Goal: Find specific page/section: Find specific page/section

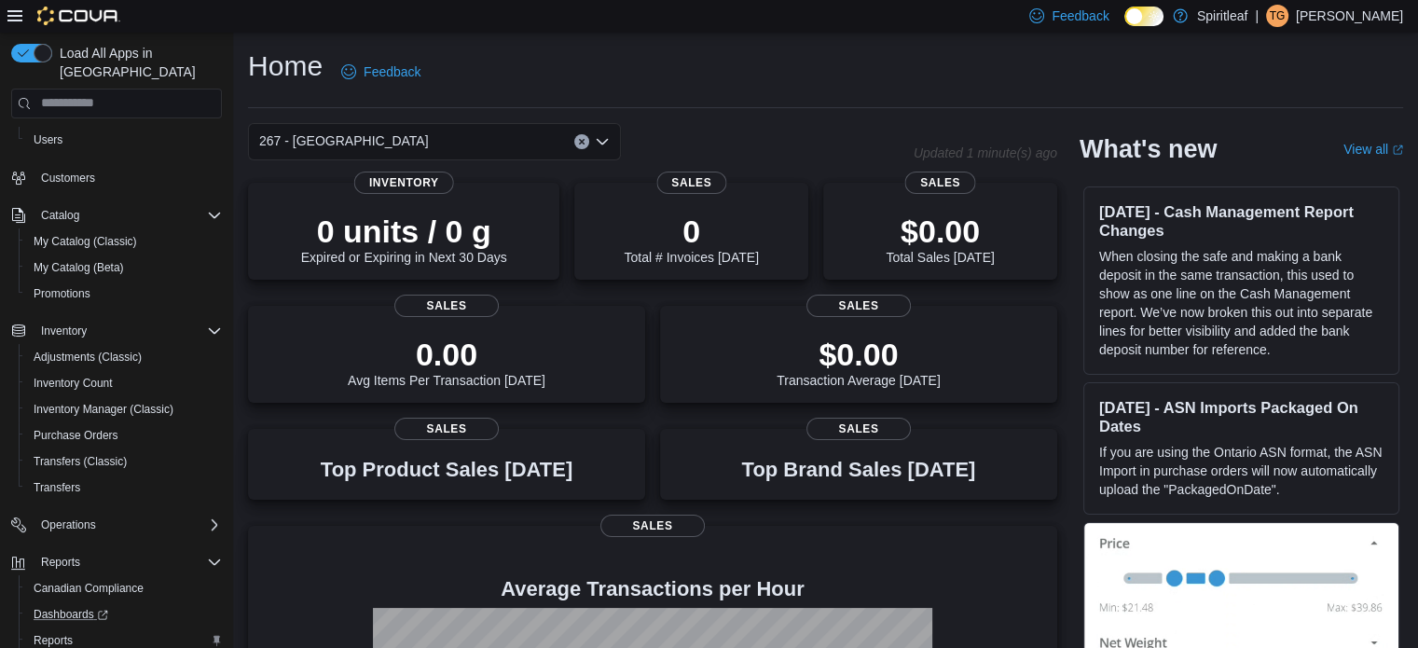
scroll to position [160, 0]
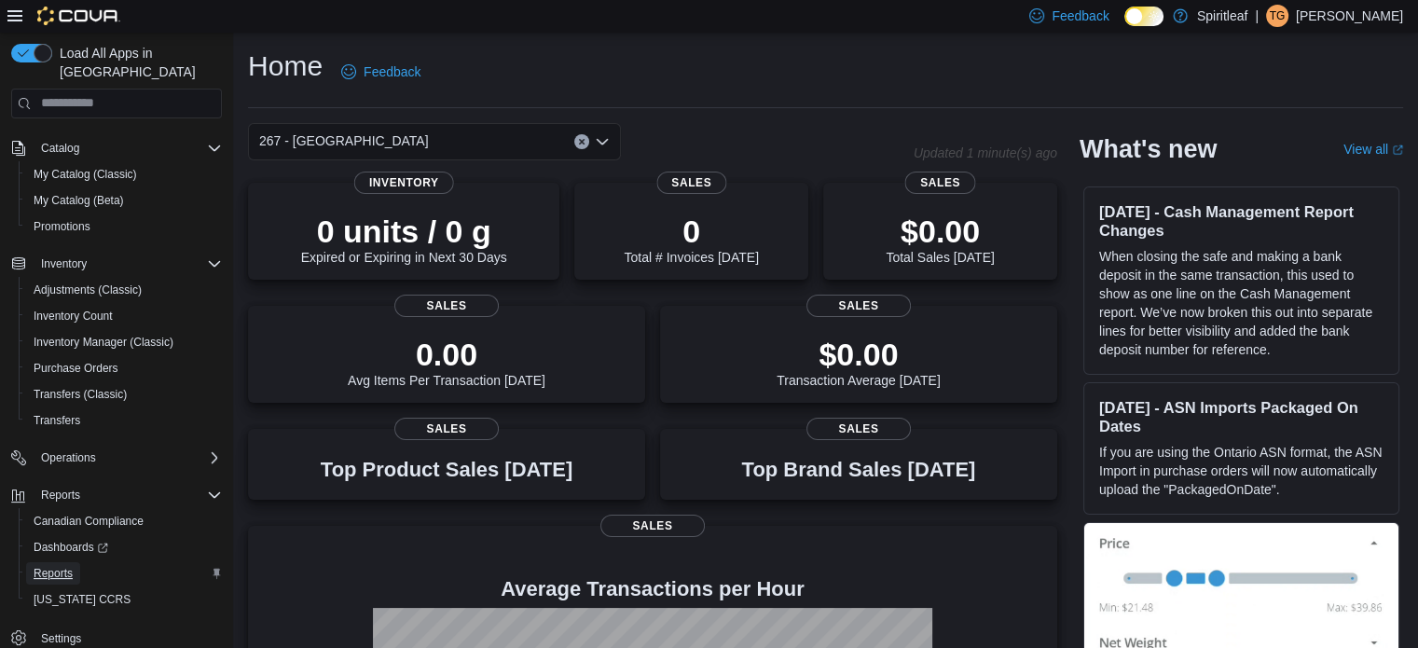
click at [64, 566] on span "Reports" at bounding box center [53, 573] width 39 height 15
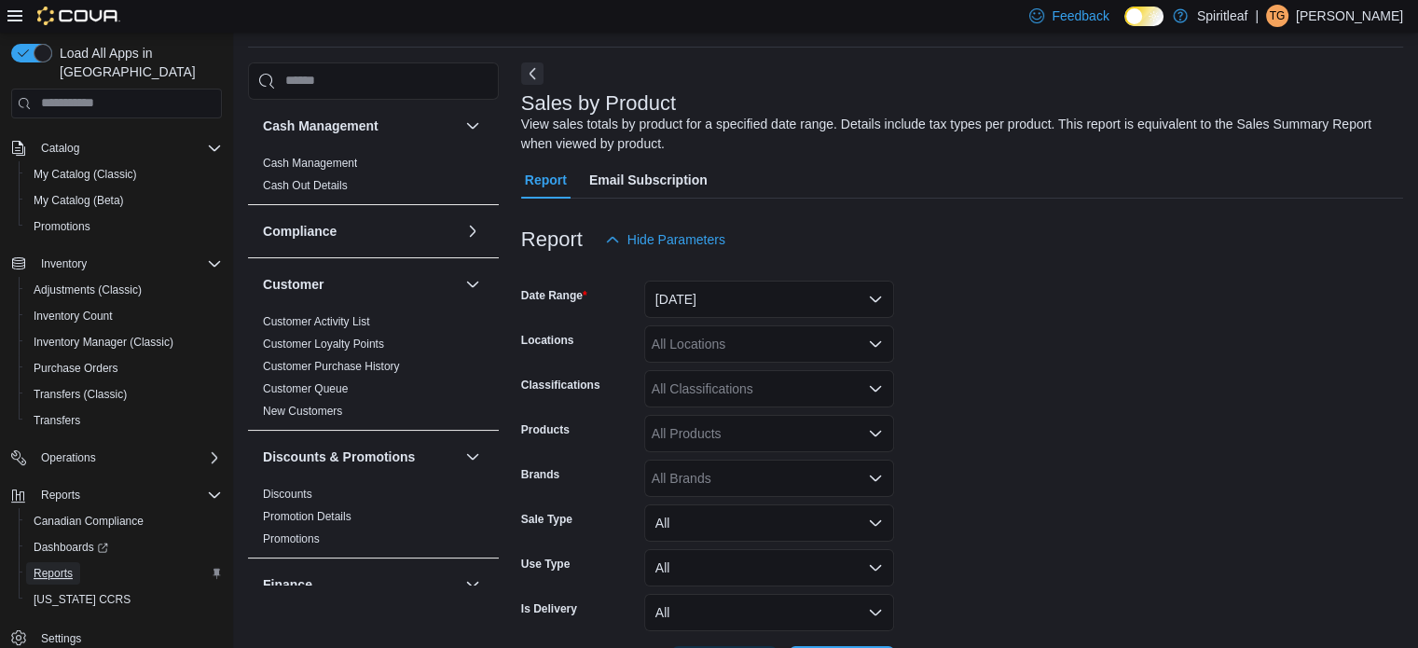
scroll to position [62, 0]
click at [716, 297] on button "[DATE]" at bounding box center [769, 297] width 250 height 37
